Goal: Submit feedback/report problem: Submit feedback/report problem

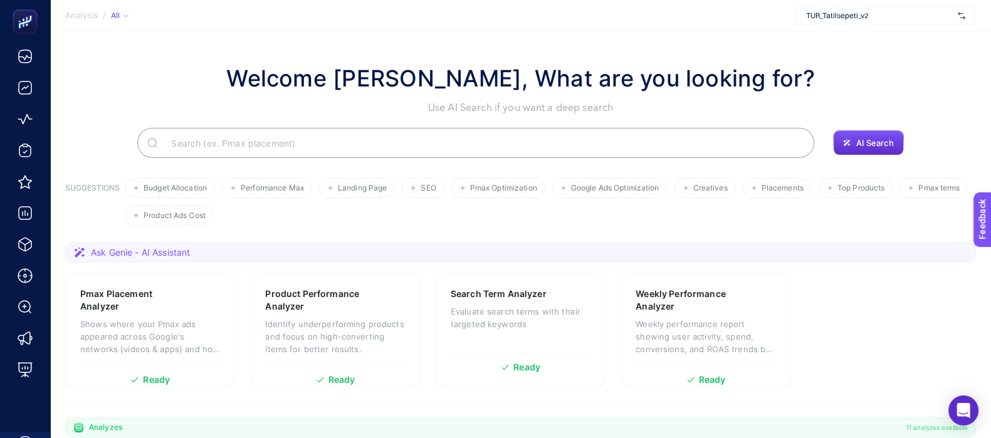
click at [208, 139] on input "Search" at bounding box center [482, 142] width 643 height 35
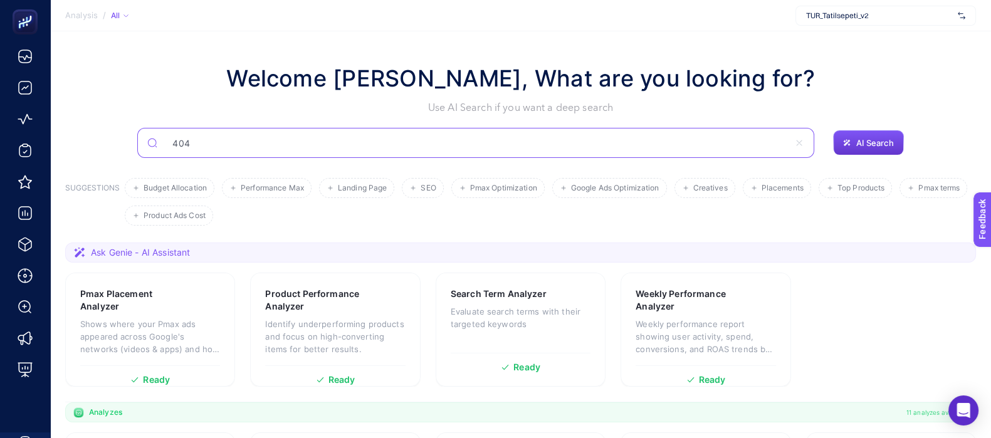
type input "404"
click at [871, 134] on button "AI Search" at bounding box center [868, 142] width 70 height 25
click at [861, 145] on span "AI Search" at bounding box center [875, 143] width 38 height 10
click at [211, 142] on input "404" at bounding box center [482, 142] width 643 height 35
click at [203, 142] on input "404" at bounding box center [475, 142] width 627 height 35
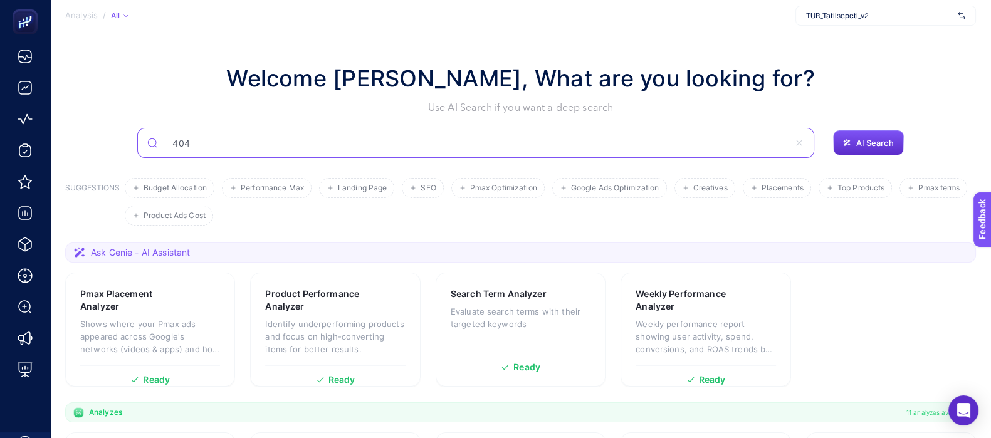
click at [203, 142] on input "404" at bounding box center [475, 142] width 627 height 35
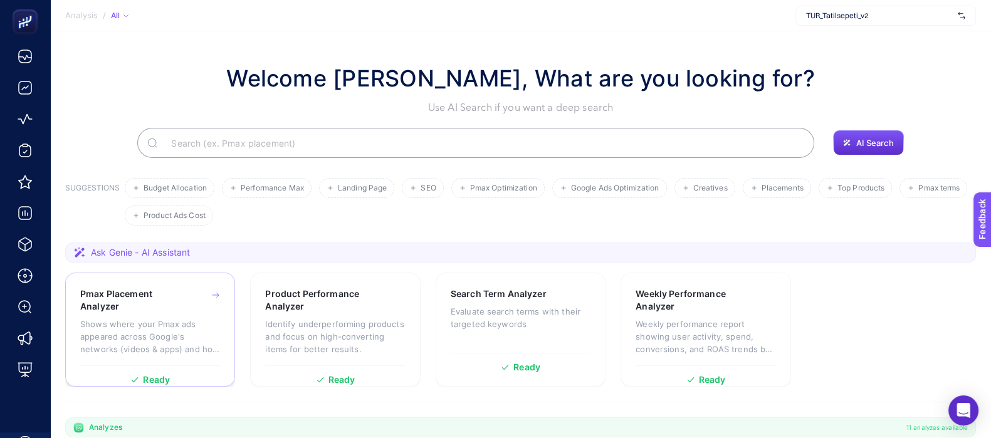
click at [167, 318] on p "Shows where your Pmax ads appeared across Google's networks (videos & apps) and…" at bounding box center [150, 337] width 140 height 38
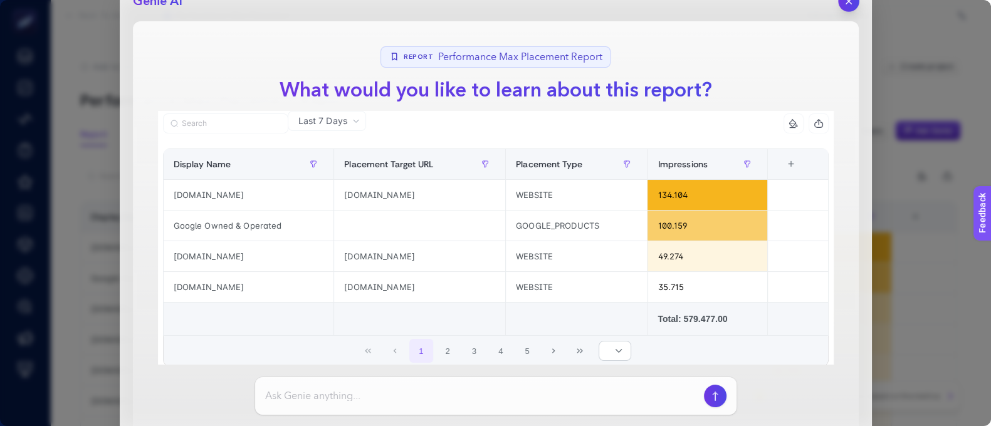
click at [848, 8] on button "button" at bounding box center [848, 1] width 21 height 21
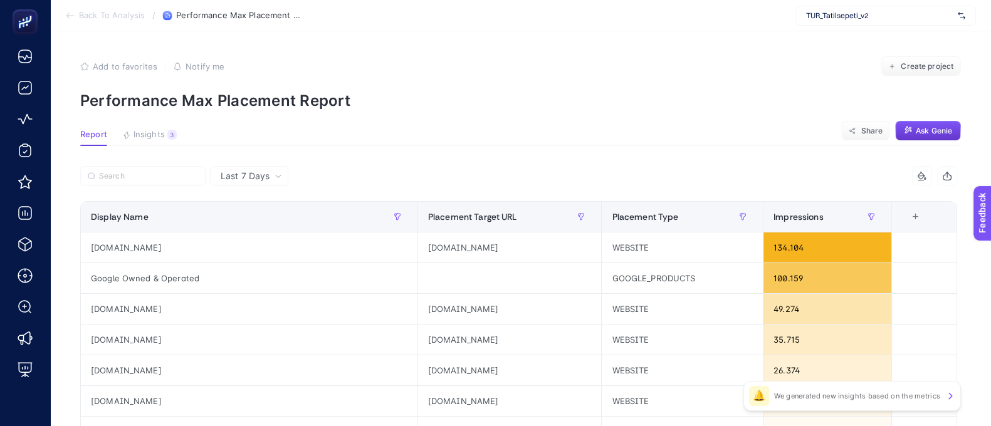
click at [928, 134] on span "Ask Genie" at bounding box center [934, 131] width 36 height 10
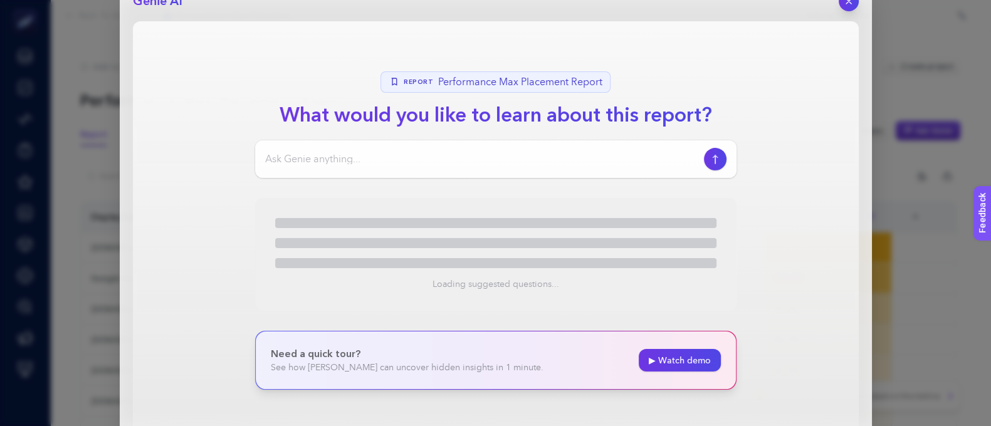
click at [389, 158] on input at bounding box center [482, 159] width 434 height 15
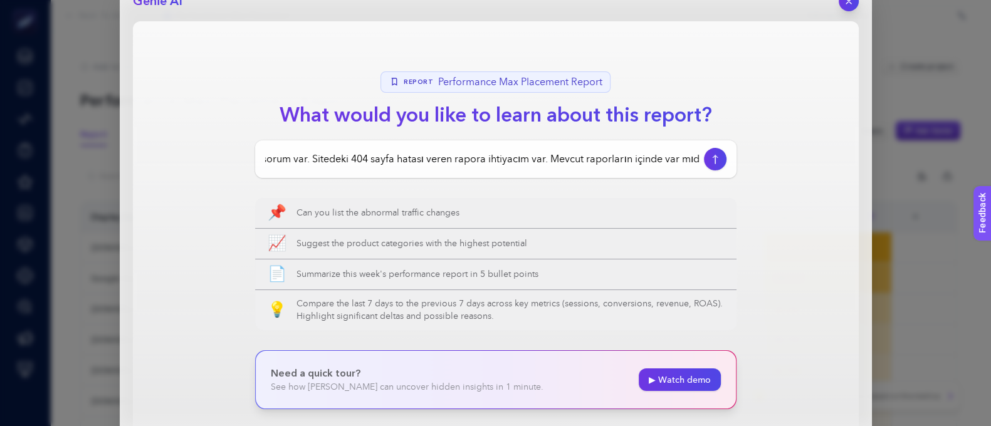
type input "sana bir sorum var. Sitedeki 404 sayfa hatası veren rapora ihtiyacım var. Mevcu…"
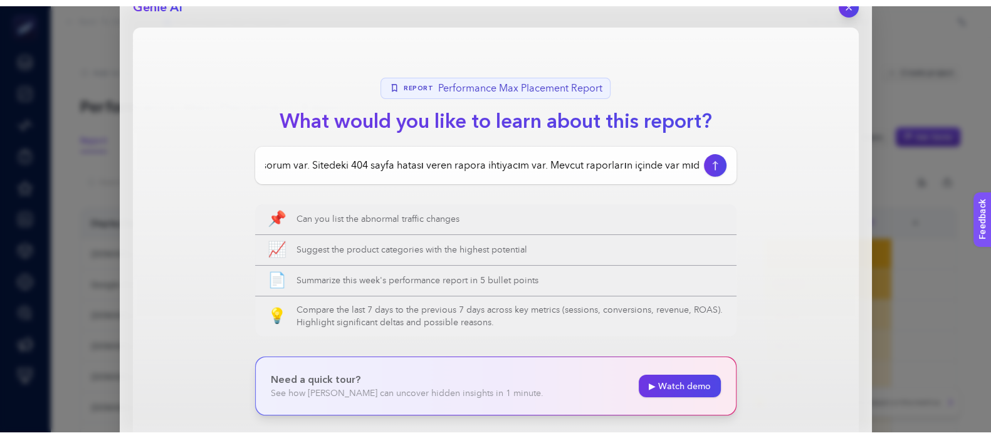
scroll to position [0, 46]
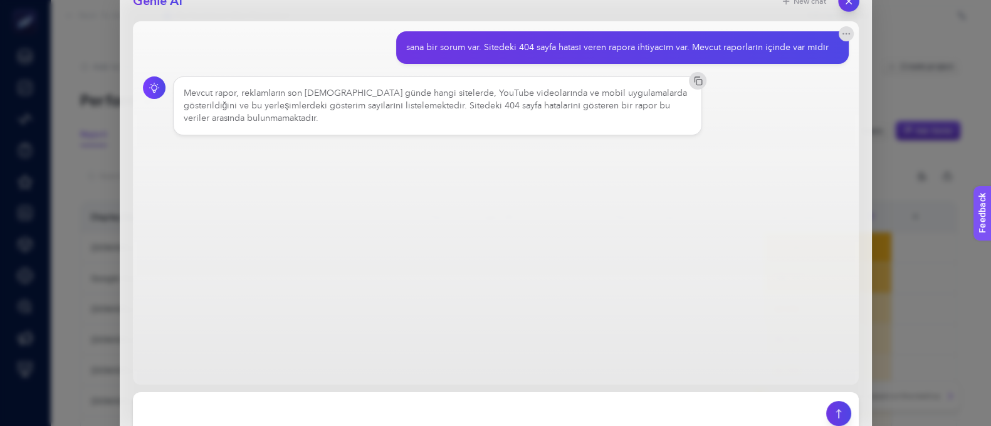
click at [848, 3] on icon "button" at bounding box center [848, 1] width 11 height 11
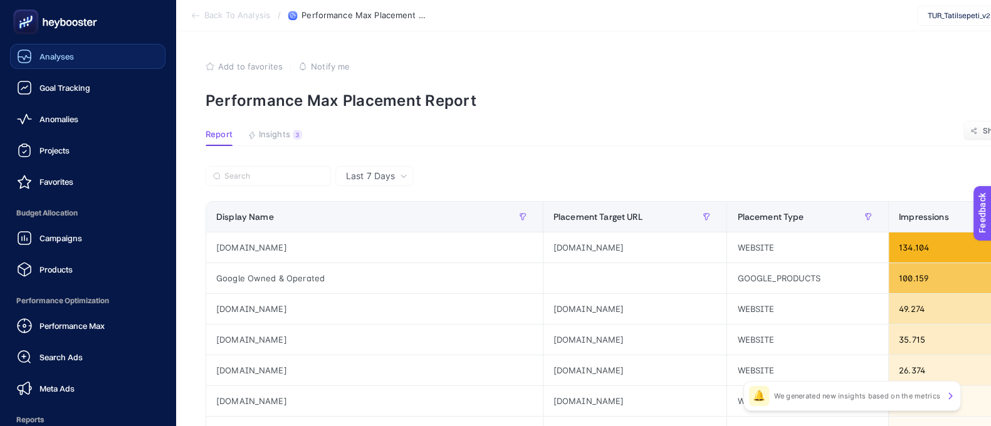
click at [78, 52] on link "Analyses" at bounding box center [87, 56] width 155 height 25
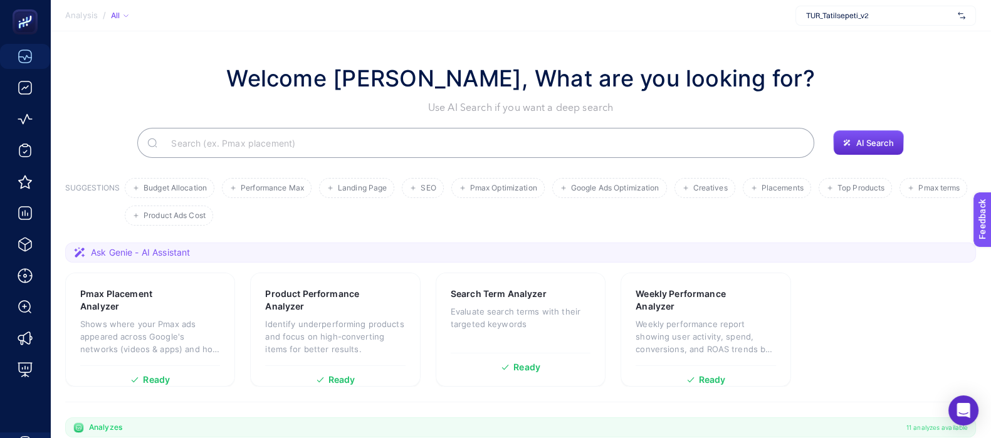
click at [182, 147] on input "Search" at bounding box center [482, 142] width 643 height 35
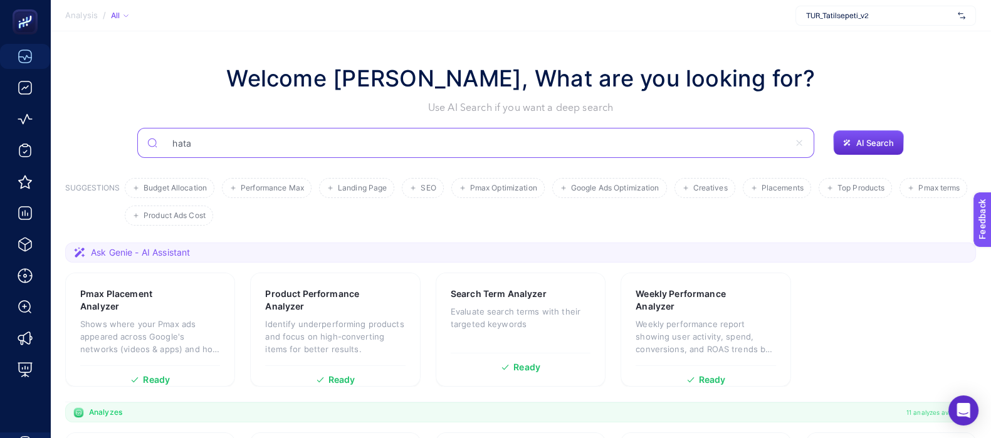
drag, startPoint x: 219, startPoint y: 141, endPoint x: 136, endPoint y: 141, distance: 82.7
click at [136, 141] on div "hata AI Search" at bounding box center [520, 143] width 911 height 30
type input "error"
click at [865, 152] on button "AI Search" at bounding box center [868, 142] width 70 height 25
click at [863, 130] on button "AI Search" at bounding box center [868, 142] width 70 height 25
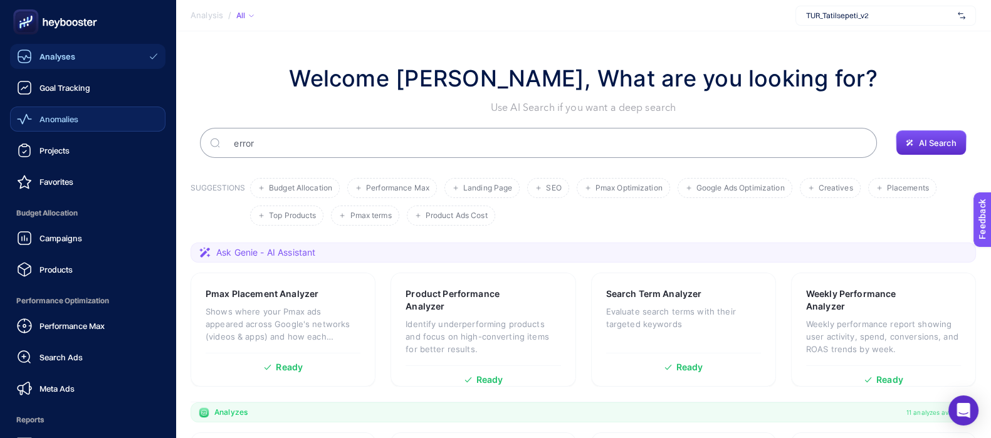
click at [100, 120] on link "Anomalies" at bounding box center [87, 119] width 155 height 25
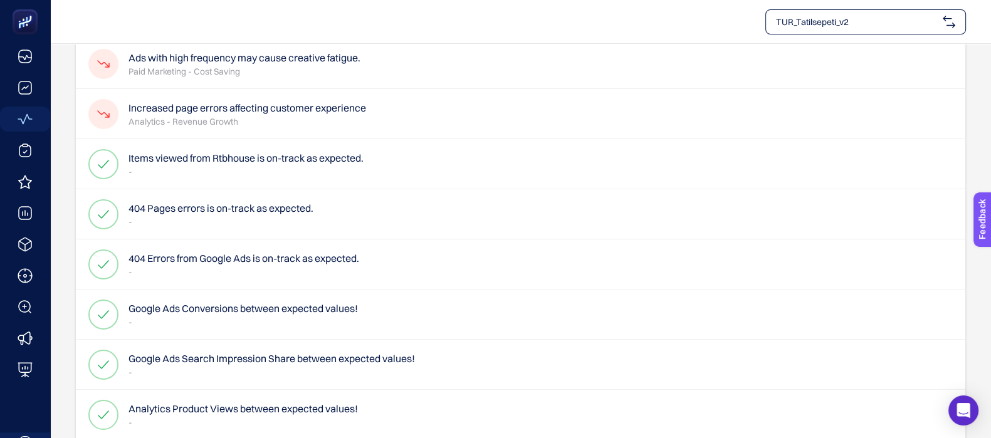
scroll to position [78, 0]
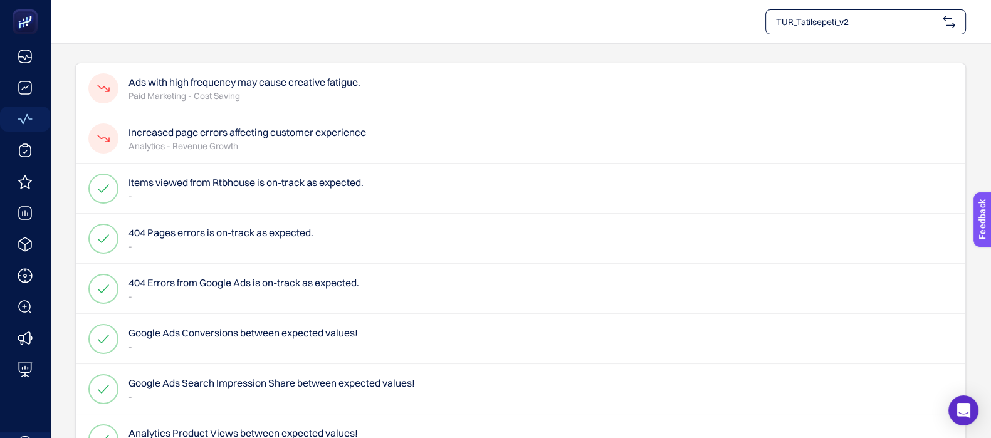
click at [263, 229] on h4 "404 Pages errors is on-track as expected." at bounding box center [221, 232] width 185 height 15
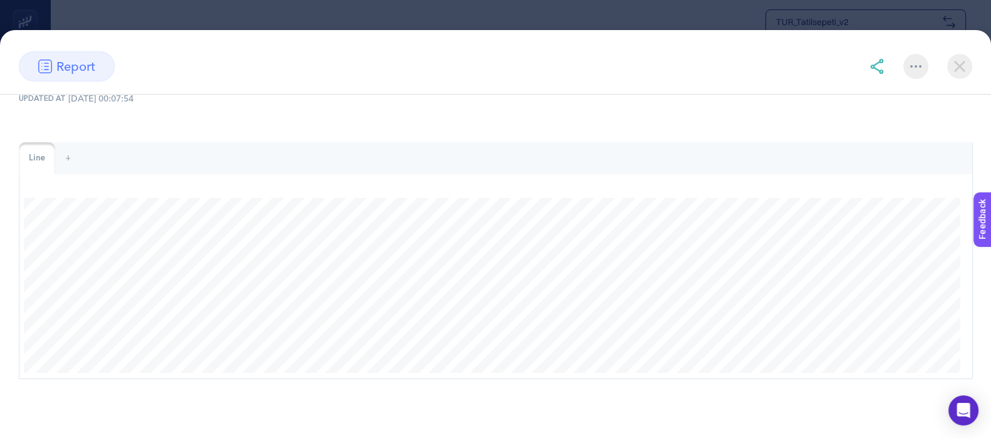
scroll to position [705, 0]
click at [955, 68] on img at bounding box center [959, 66] width 25 height 25
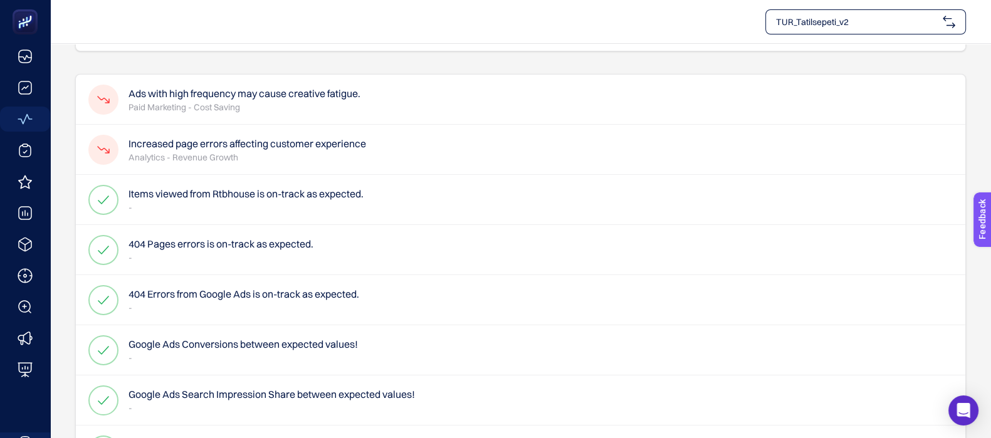
scroll to position [0, 0]
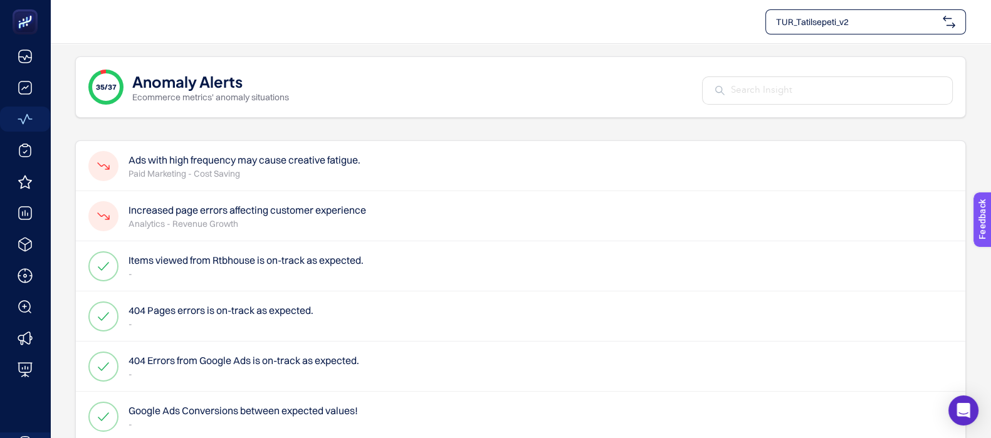
click at [246, 315] on h4 "404 Pages errors is on-track as expected." at bounding box center [221, 310] width 185 height 15
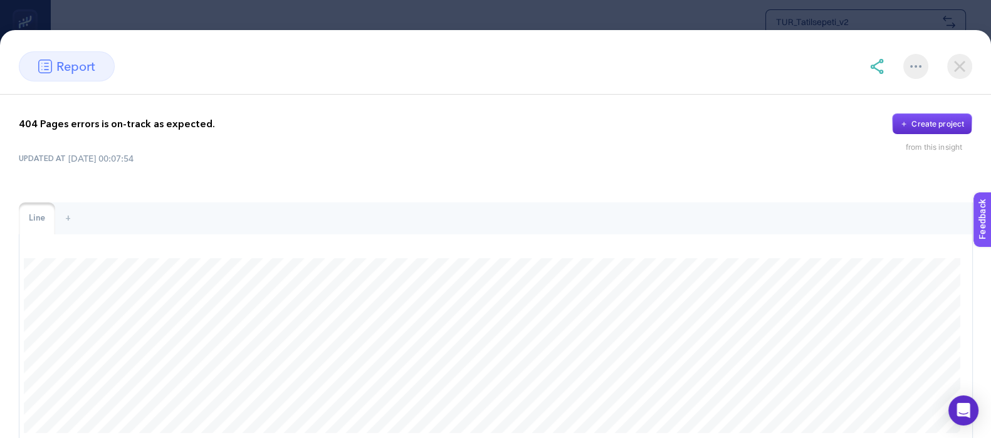
click at [959, 76] on img at bounding box center [959, 66] width 25 height 25
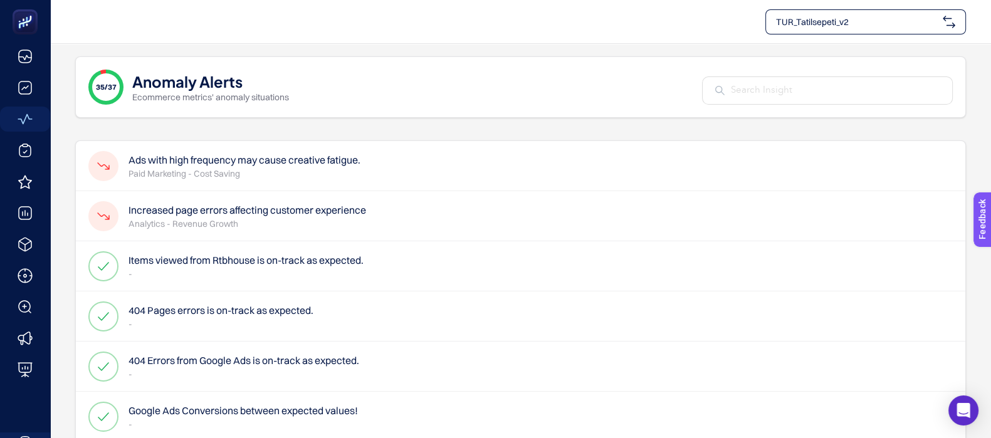
click at [223, 360] on h4 "404 Errors from Google Ads is on-track as expected." at bounding box center [244, 360] width 231 height 15
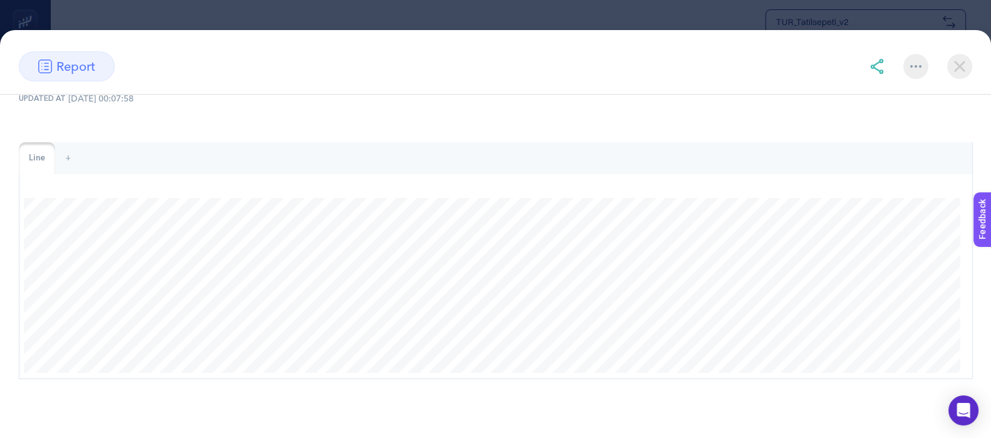
scroll to position [313, 0]
click at [952, 66] on img at bounding box center [959, 66] width 25 height 25
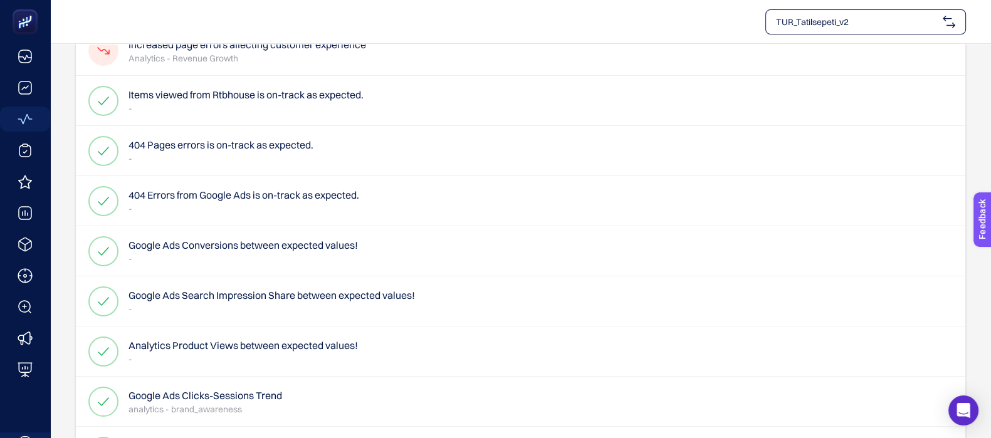
scroll to position [0, 0]
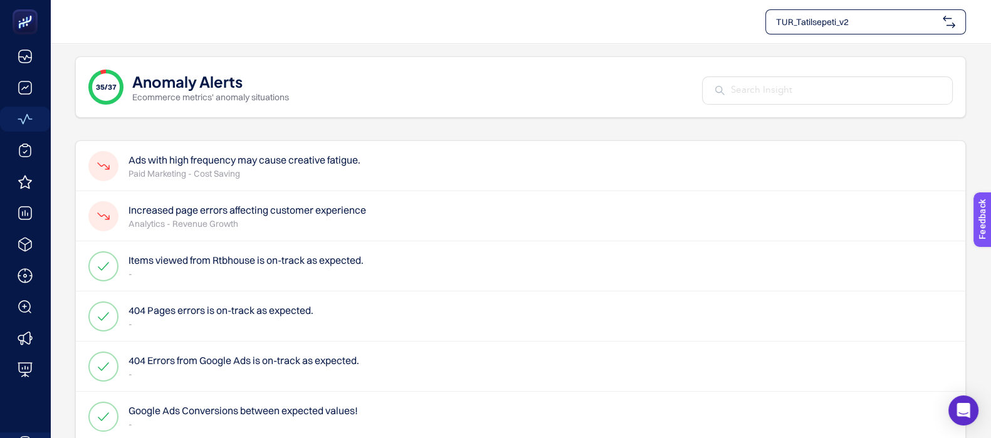
click at [164, 305] on h4 "404 Pages errors is on-track as expected." at bounding box center [221, 310] width 185 height 15
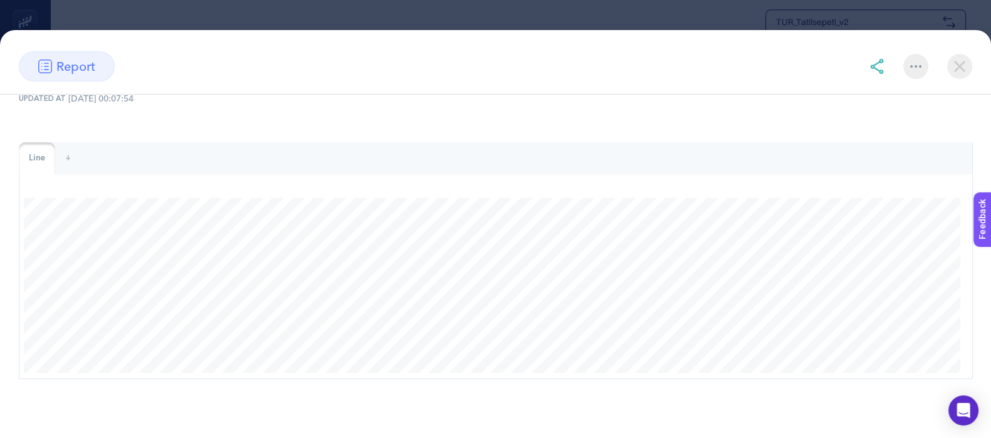
scroll to position [1576, 0]
